Goal: Transaction & Acquisition: Purchase product/service

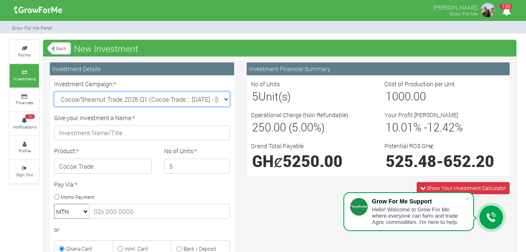
click at [223, 98] on select "Rice Trade 2026 Q1 (Rice Trade :: [DATE] - [DATE]) Cocoa/Shearnut Trade 2026 Q1…" at bounding box center [142, 99] width 176 height 15
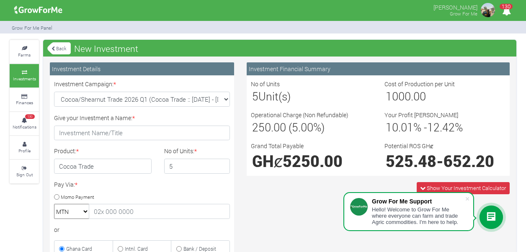
click at [290, 211] on div "Investment Financial Summary No of Units 5 Unit(s) Cost of Production per Unit …" at bounding box center [377, 240] width 275 height 356
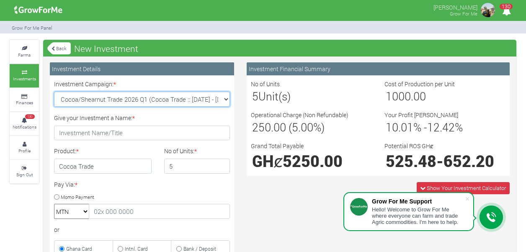
click at [223, 97] on select "Rice Trade 2026 Q1 (Rice Trade :: [DATE] - [DATE]) Cocoa/Shearnut Trade 2026 Q1…" at bounding box center [142, 99] width 176 height 15
select select "50"
click at [54, 92] on select "Rice Trade 2026 Q1 (Rice Trade :: [DATE] - [DATE]) Cocoa/Shearnut Trade 2026 Q1…" at bounding box center [142, 99] width 176 height 15
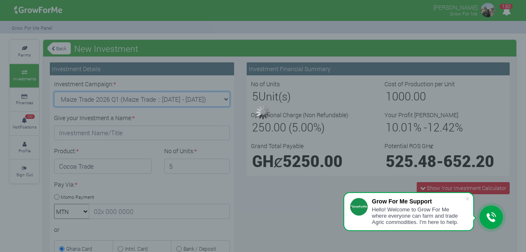
type input "1"
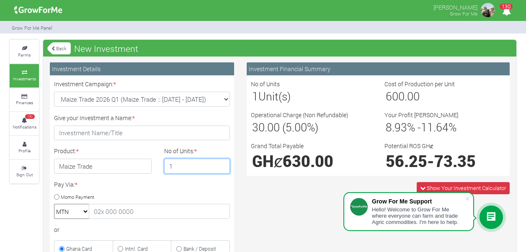
click at [204, 164] on input "1" at bounding box center [197, 166] width 66 height 15
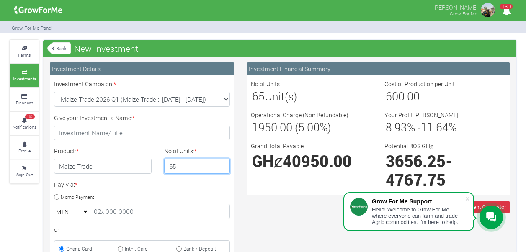
type input "6"
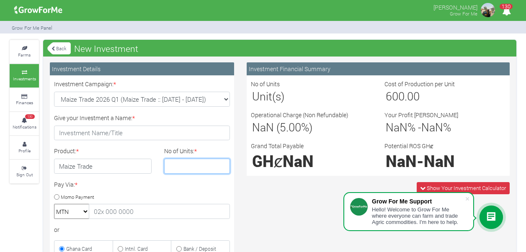
type input "1"
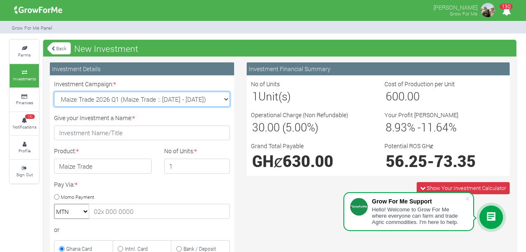
click at [222, 98] on select "Rice Trade 2026 Q1 (Rice Trade :: [DATE] - [DATE]) Cocoa/Shearnut Trade 2026 Q1…" at bounding box center [142, 99] width 176 height 15
select select "53"
click at [54, 92] on select "Rice Trade 2026 Q1 (Rice Trade :: [DATE] - [DATE]) Cocoa/Shearnut Trade 2026 Q1…" at bounding box center [142, 99] width 176 height 15
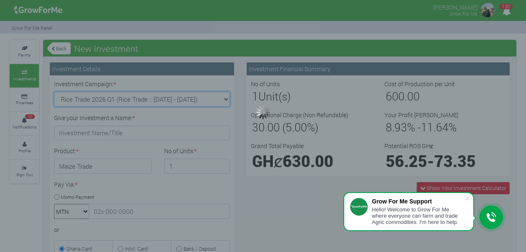
type input "1"
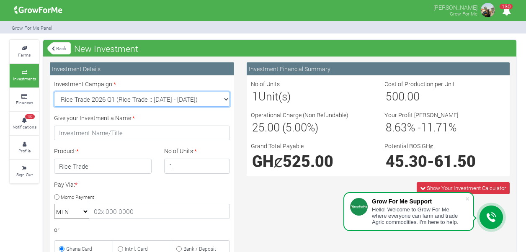
click at [223, 97] on select "Rice Trade 2026 Q1 (Rice Trade :: [DATE] - [DATE]) Cocoa/Shearnut Trade 2026 Q1…" at bounding box center [142, 99] width 176 height 15
select select "50"
click at [54, 92] on select "Rice Trade 2026 Q1 (Rice Trade :: [DATE] - [DATE]) Cocoa/Shearnut Trade 2026 Q1…" at bounding box center [142, 99] width 176 height 15
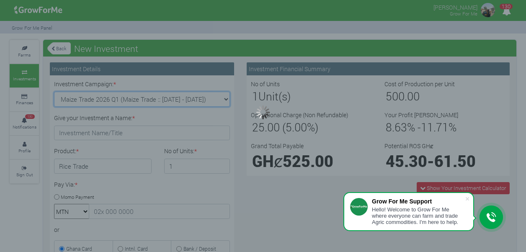
type input "1"
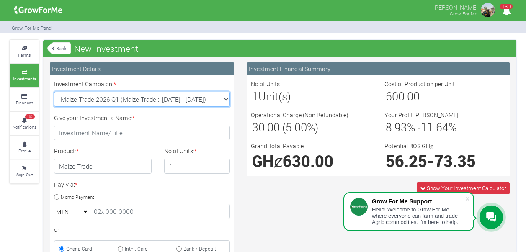
click at [221, 96] on select "Rice Trade 2026 Q1 (Rice Trade :: [DATE] - [DATE]) Cocoa/Shearnut Trade 2026 Q1…" at bounding box center [142, 99] width 176 height 15
select select "51"
click at [54, 92] on select "Rice Trade 2026 Q1 (Rice Trade :: [DATE] - [DATE]) Cocoa/Shearnut Trade 2026 Q1…" at bounding box center [142, 99] width 176 height 15
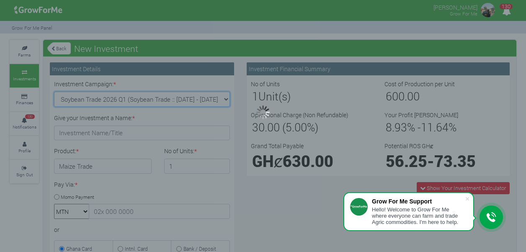
type input "1"
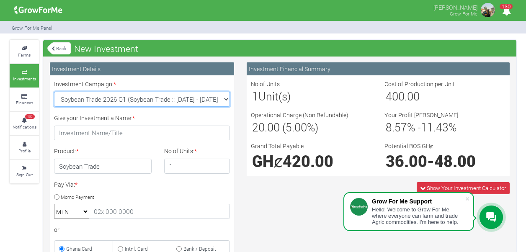
click at [225, 97] on select "Rice Trade 2026 Q1 (Rice Trade :: [DATE] - [DATE]) Cocoa/Shearnut Trade 2026 Q1…" at bounding box center [142, 99] width 176 height 15
select select "52"
click at [54, 92] on select "Rice Trade 2026 Q1 (Rice Trade :: [DATE] - [DATE]) Cocoa/Shearnut Trade 2026 Q1…" at bounding box center [142, 99] width 176 height 15
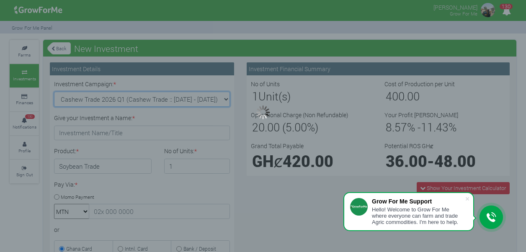
type input "1"
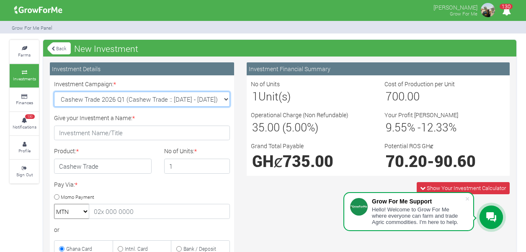
click at [225, 99] on select "Rice Trade 2026 Q1 (Rice Trade :: [DATE] - [DATE]) Cocoa/Shearnut Trade 2026 Q1…" at bounding box center [142, 99] width 176 height 15
select select "54"
click at [54, 92] on select "Rice Trade 2026 Q1 (Rice Trade :: [DATE] - [DATE]) Cocoa/Shearnut Trade 2026 Q1…" at bounding box center [142, 99] width 176 height 15
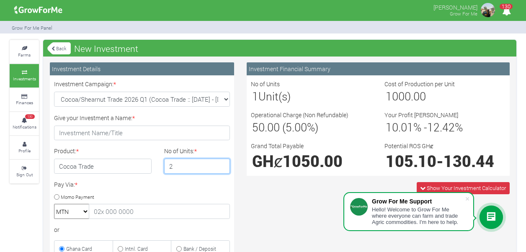
click at [221, 163] on input "2" at bounding box center [197, 166] width 66 height 15
click at [221, 163] on input "3" at bounding box center [197, 166] width 66 height 15
click at [221, 163] on input "4" at bounding box center [197, 166] width 66 height 15
type input "5"
click at [221, 163] on input "5" at bounding box center [197, 166] width 66 height 15
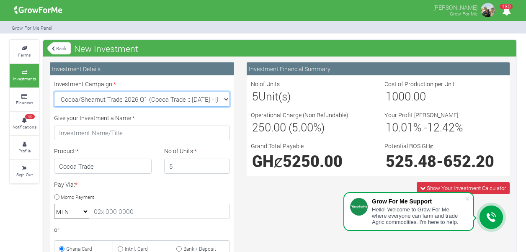
click at [226, 96] on select "Rice Trade 2026 Q1 (Rice Trade :: [DATE] - [DATE]) Cocoa/Shearnut Trade 2026 Q1…" at bounding box center [142, 99] width 176 height 15
select select "53"
click at [54, 92] on select "Rice Trade 2026 Q1 (Rice Trade :: [DATE] - [DATE]) Cocoa/Shearnut Trade 2026 Q1…" at bounding box center [142, 99] width 176 height 15
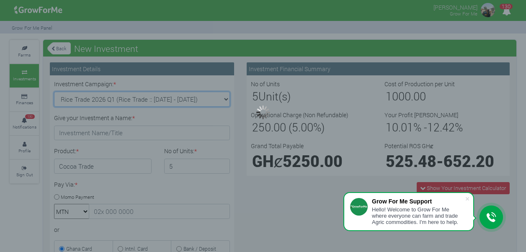
type input "1"
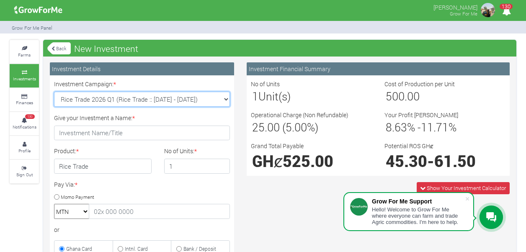
click at [226, 99] on select "Rice Trade 2026 Q1 (Rice Trade :: [DATE] - [DATE]) Cocoa/Shearnut Trade 2026 Q1…" at bounding box center [142, 99] width 176 height 15
select select "50"
click at [54, 92] on select "Rice Trade 2026 Q1 (Rice Trade :: [DATE] - [DATE]) Cocoa/Shearnut Trade 2026 Q1…" at bounding box center [142, 99] width 176 height 15
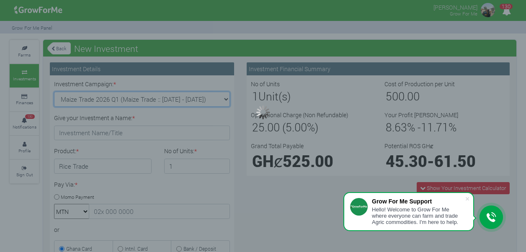
type input "1"
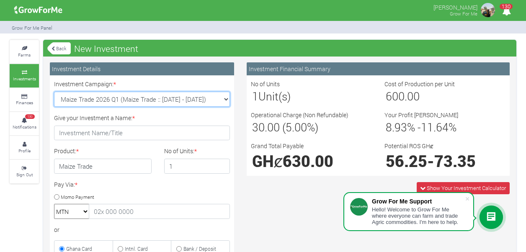
click at [226, 95] on select "Rice Trade 2026 Q1 (Rice Trade :: [DATE] - [DATE]) Cocoa/Shearnut Trade 2026 Q1…" at bounding box center [142, 99] width 176 height 15
select select "51"
click at [54, 92] on select "Rice Trade 2026 Q1 (Rice Trade :: [DATE] - [DATE]) Cocoa/Shearnut Trade 2026 Q1…" at bounding box center [142, 99] width 176 height 15
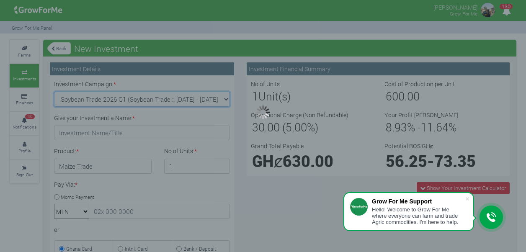
type input "1"
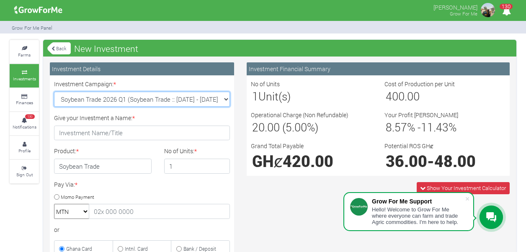
click at [227, 100] on select "Rice Trade 2026 Q1 (Rice Trade :: [DATE] - [DATE]) Cocoa/Shearnut Trade 2026 Q1…" at bounding box center [142, 99] width 176 height 15
select select "52"
click at [54, 92] on select "Rice Trade 2026 Q1 (Rice Trade :: [DATE] - [DATE]) Cocoa/Shearnut Trade 2026 Q1…" at bounding box center [142, 99] width 176 height 15
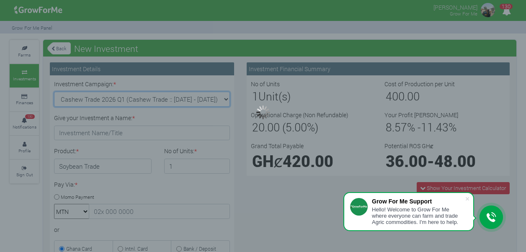
type input "1"
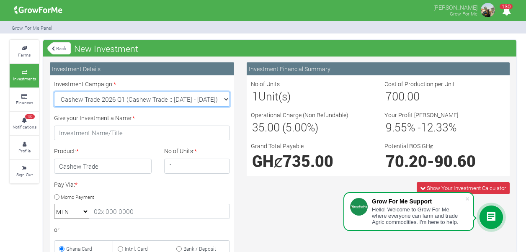
click at [224, 98] on select "Rice Trade 2026 Q1 (Rice Trade :: [DATE] - [DATE]) Cocoa/Shearnut Trade 2026 Q1…" at bounding box center [142, 99] width 176 height 15
select select "50"
click at [54, 92] on select "Rice Trade 2026 Q1 (Rice Trade :: [DATE] - [DATE]) Cocoa/Shearnut Trade 2026 Q1…" at bounding box center [142, 99] width 176 height 15
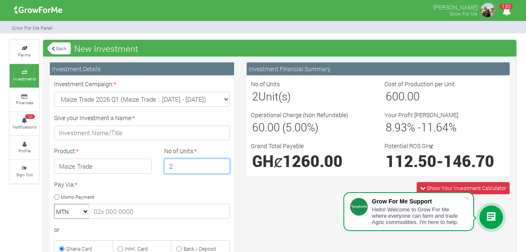
click at [221, 162] on input "2" at bounding box center [197, 166] width 66 height 15
click at [221, 162] on input "3" at bounding box center [197, 166] width 66 height 15
click at [221, 162] on input "4" at bounding box center [197, 166] width 66 height 15
click at [221, 162] on input "5" at bounding box center [197, 166] width 66 height 15
click at [221, 162] on input "6" at bounding box center [197, 166] width 66 height 15
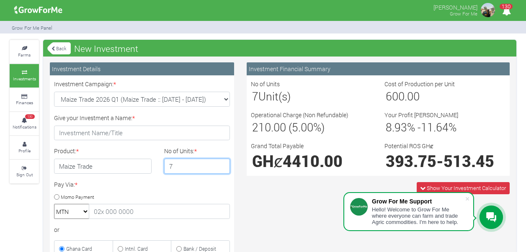
click at [221, 162] on input "7" at bounding box center [197, 166] width 66 height 15
click at [221, 162] on input "8" at bounding box center [197, 166] width 66 height 15
click at [221, 162] on input "9" at bounding box center [197, 166] width 66 height 15
type input "10"
click at [221, 162] on input "10" at bounding box center [197, 166] width 66 height 15
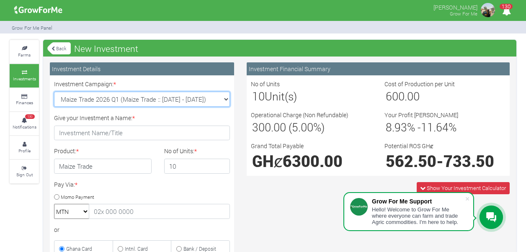
click at [226, 96] on select "Rice Trade 2026 Q1 (Rice Trade :: [DATE] - [DATE]) Cocoa/Shearnut Trade 2026 Q1…" at bounding box center [142, 99] width 176 height 15
select select "54"
click at [54, 92] on select "Rice Trade 2026 Q1 (Rice Trade :: [DATE] - [DATE]) Cocoa/Shearnut Trade 2026 Q1…" at bounding box center [142, 99] width 176 height 15
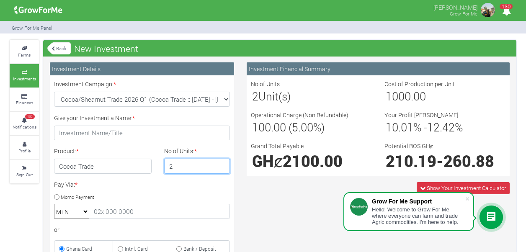
click at [222, 163] on input "2" at bounding box center [197, 166] width 66 height 15
click at [222, 163] on input "3" at bounding box center [197, 166] width 66 height 15
click at [222, 163] on input "4" at bounding box center [197, 166] width 66 height 15
click at [222, 163] on input "5" at bounding box center [197, 166] width 66 height 15
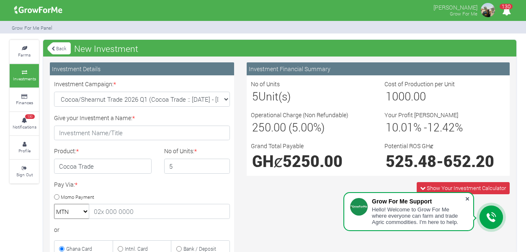
click at [465, 198] on span at bounding box center [467, 199] width 8 height 8
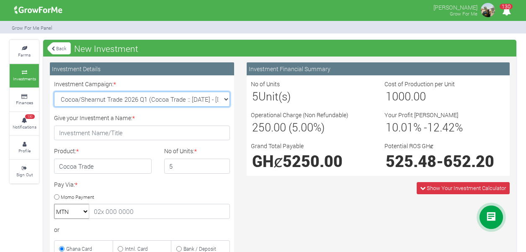
click at [222, 99] on select "Rice Trade 2026 Q1 (Rice Trade :: [DATE] - [DATE]) Cocoa/Shearnut Trade 2026 Q1…" at bounding box center [142, 99] width 176 height 15
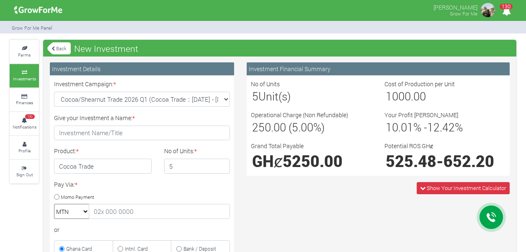
click at [306, 211] on div "Investment Financial Summary No of Units 5 Unit(s) Cost of Production per Unit …" at bounding box center [377, 240] width 275 height 356
click at [222, 167] on input "4" at bounding box center [197, 166] width 66 height 15
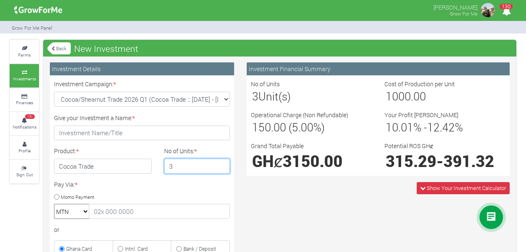
click at [222, 167] on input "3" at bounding box center [197, 166] width 66 height 15
click at [221, 163] on input "4" at bounding box center [197, 166] width 66 height 15
click at [221, 165] on input "5" at bounding box center [197, 166] width 66 height 15
click at [221, 165] on input "6" at bounding box center [197, 166] width 66 height 15
click at [221, 168] on input "5" at bounding box center [197, 166] width 66 height 15
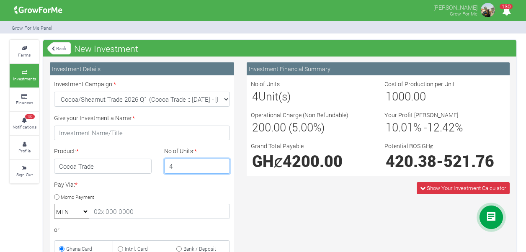
click at [221, 168] on input "4" at bounding box center [197, 166] width 66 height 15
click at [221, 168] on input "3" at bounding box center [197, 166] width 66 height 15
click at [221, 168] on input "2" at bounding box center [197, 166] width 66 height 15
click at [221, 168] on input "1" at bounding box center [197, 166] width 66 height 15
click at [222, 163] on input "2" at bounding box center [197, 166] width 66 height 15
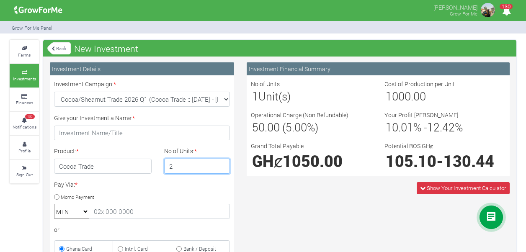
click at [222, 163] on input "3" at bounding box center [197, 166] width 66 height 15
click at [222, 163] on input "4" at bounding box center [197, 166] width 66 height 15
click at [222, 163] on input "5" at bounding box center [197, 166] width 66 height 15
click at [222, 163] on input "6" at bounding box center [197, 166] width 66 height 15
click at [222, 163] on input "7" at bounding box center [197, 166] width 66 height 15
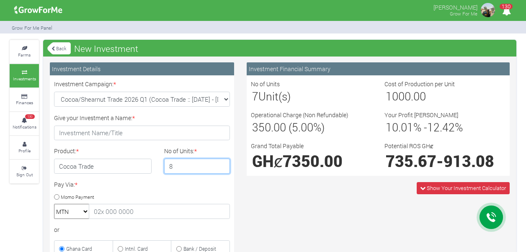
click at [222, 163] on input "8" at bounding box center [197, 166] width 66 height 15
click at [222, 163] on input "9" at bounding box center [197, 166] width 66 height 15
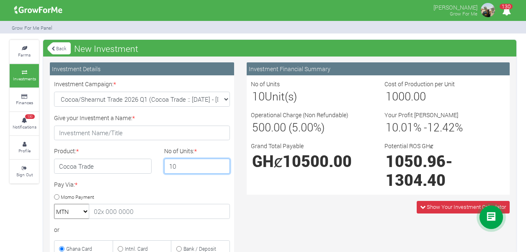
click at [222, 163] on input "10" at bounding box center [197, 166] width 66 height 15
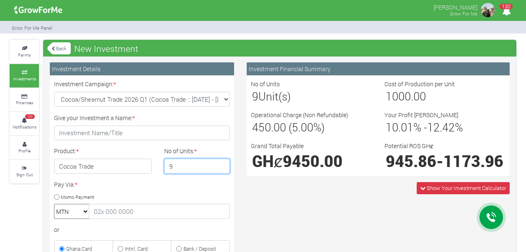
click at [221, 167] on input "9" at bounding box center [197, 166] width 66 height 15
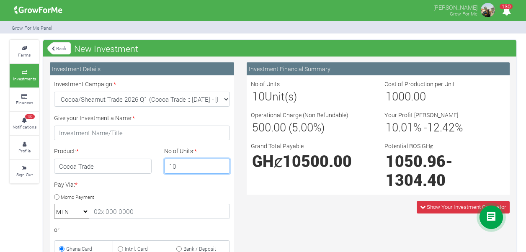
type input "10"
click at [221, 163] on input "10" at bounding box center [197, 166] width 66 height 15
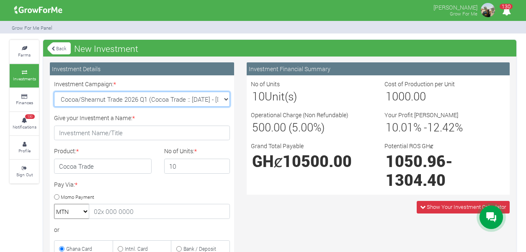
click at [226, 98] on select "Rice Trade 2026 Q1 (Rice Trade :: [DATE] - [DATE]) Cocoa/Shearnut Trade 2026 Q1…" at bounding box center [142, 99] width 176 height 15
select select "53"
click at [54, 92] on select "Rice Trade 2026 Q1 (Rice Trade :: [DATE] - [DATE]) Cocoa/Shearnut Trade 2026 Q1…" at bounding box center [142, 99] width 176 height 15
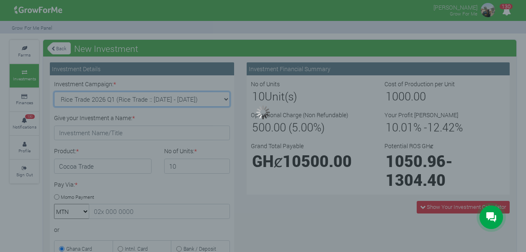
type input "1"
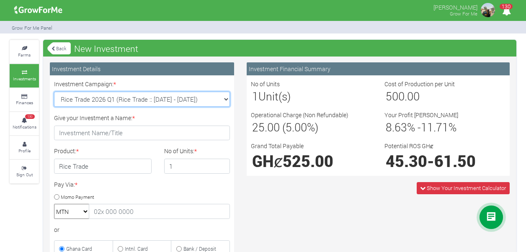
click at [226, 100] on select "Rice Trade 2026 Q1 (Rice Trade :: [DATE] - [DATE]) Cocoa/Shearnut Trade 2026 Q1…" at bounding box center [142, 99] width 176 height 15
select select "50"
click at [54, 92] on select "Rice Trade 2026 Q1 (Rice Trade :: [DATE] - [DATE]) Cocoa/Shearnut Trade 2026 Q1…" at bounding box center [142, 99] width 176 height 15
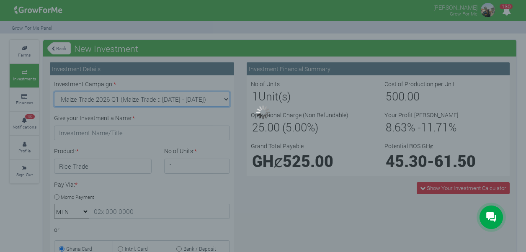
type input "1"
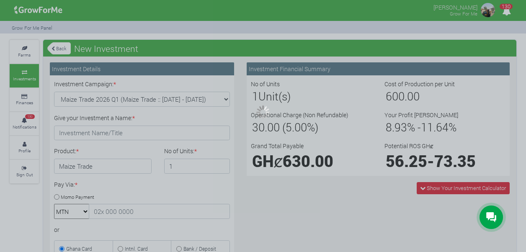
click at [224, 97] on div "Investment Details Investment Campaign: * Rice Trade 2026 Q1 (Rice Trade :: [DA…" at bounding box center [279, 245] width 473 height 378
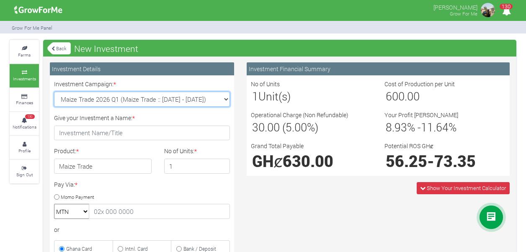
click at [224, 99] on select "Rice Trade 2026 Q1 (Rice Trade :: [DATE] - [DATE]) Cocoa/Shearnut Trade 2026 Q1…" at bounding box center [142, 99] width 176 height 15
